Goal: Task Accomplishment & Management: Use online tool/utility

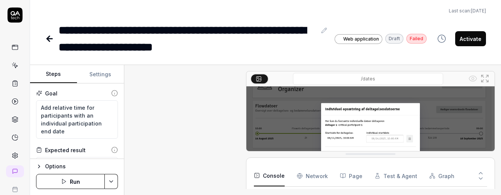
type textarea "*"
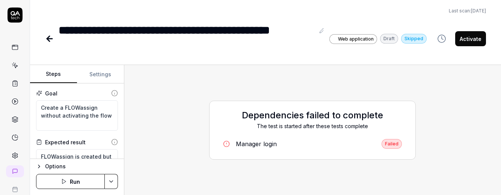
type textarea "*"
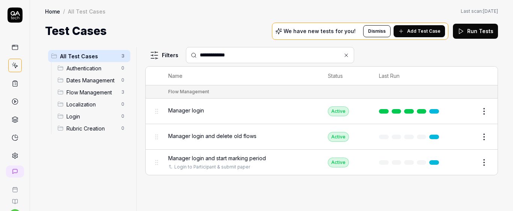
type input "**********"
click at [264, 108] on div "Manager login" at bounding box center [240, 110] width 144 height 8
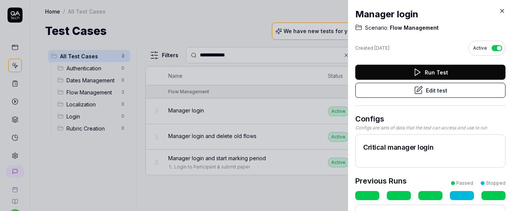
click at [451, 86] on button "Edit test" at bounding box center [430, 90] width 150 height 15
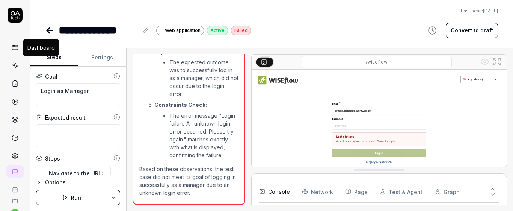
scroll to position [34, 0]
click at [89, 196] on button "Run" at bounding box center [71, 197] width 71 height 15
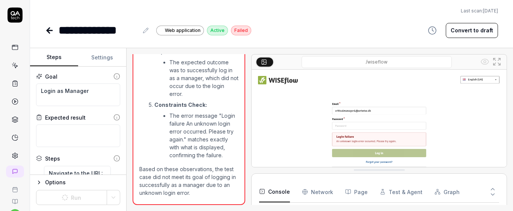
type textarea "*"
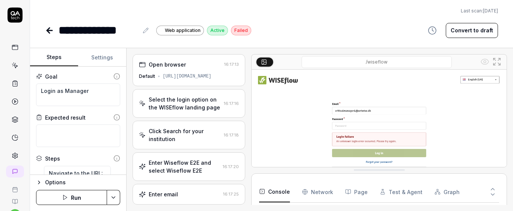
scroll to position [32, 0]
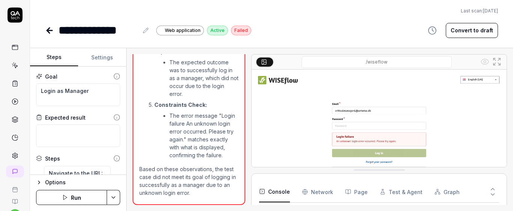
type textarea "*"
